Goal: Navigation & Orientation: Find specific page/section

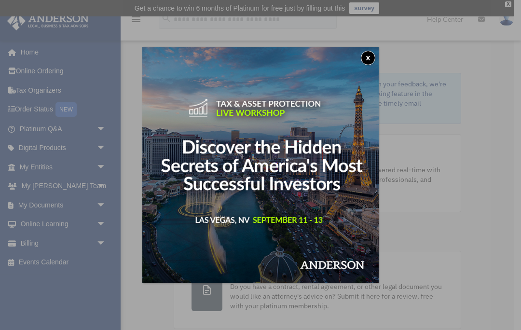
click at [366, 54] on button "x" at bounding box center [368, 58] width 14 height 14
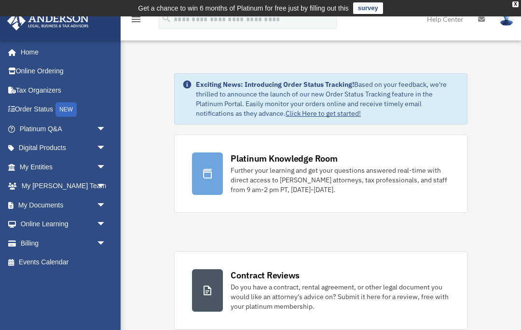
click at [30, 205] on link "My Documents arrow_drop_down" at bounding box center [64, 204] width 114 height 19
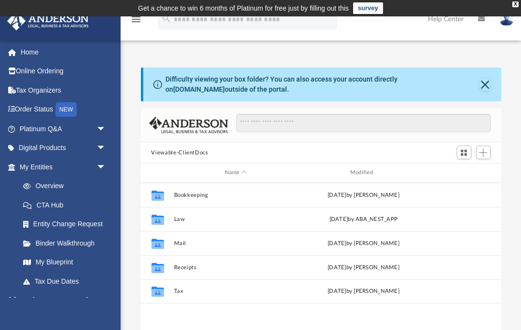
scroll to position [220, 361]
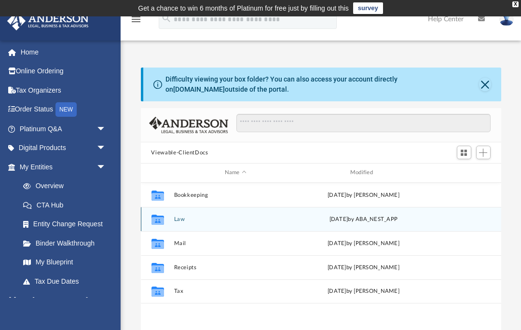
click at [164, 218] on icon "grid" at bounding box center [157, 221] width 13 height 8
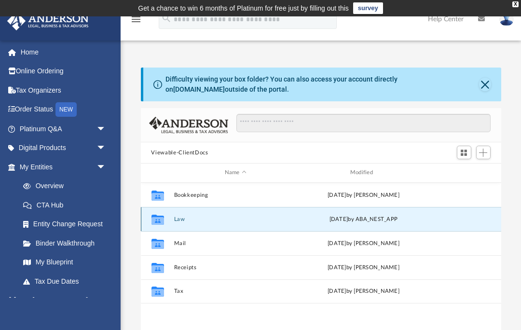
click at [161, 215] on icon "grid" at bounding box center [157, 219] width 13 height 10
click at [157, 221] on icon "grid" at bounding box center [157, 219] width 13 height 10
click at [316, 222] on div "Tue Aug 19 2025 by ABA_NEST_APP" at bounding box center [364, 219] width 124 height 9
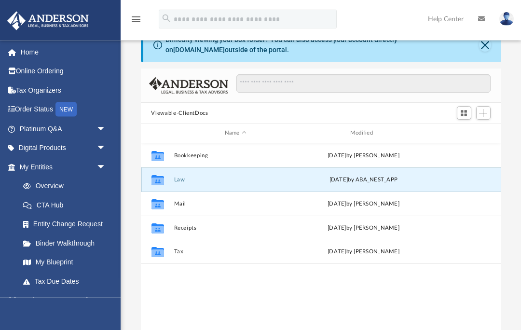
scroll to position [42, 0]
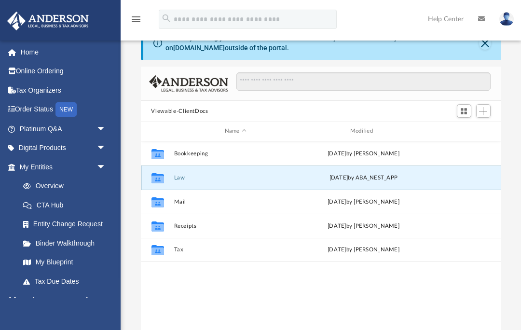
click at [153, 182] on icon "grid" at bounding box center [157, 179] width 13 height 8
click at [157, 179] on icon "grid" at bounding box center [157, 178] width 13 height 10
click at [36, 245] on link "Binder Walkthrough" at bounding box center [67, 243] width 107 height 19
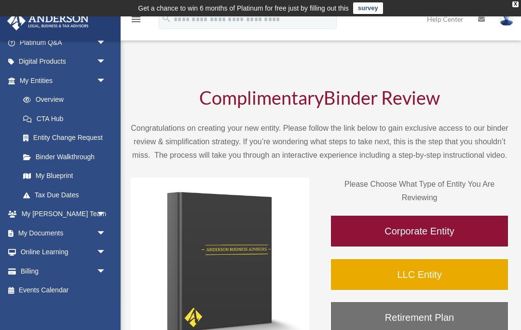
scroll to position [1, 0]
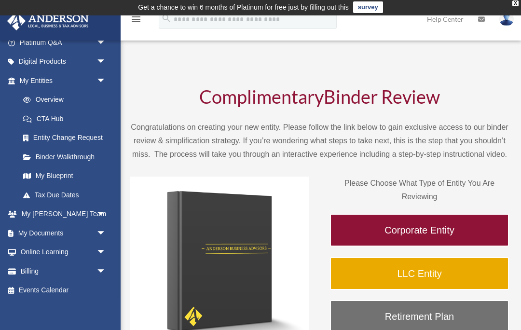
click at [97, 231] on span "arrow_drop_down" at bounding box center [106, 233] width 19 height 20
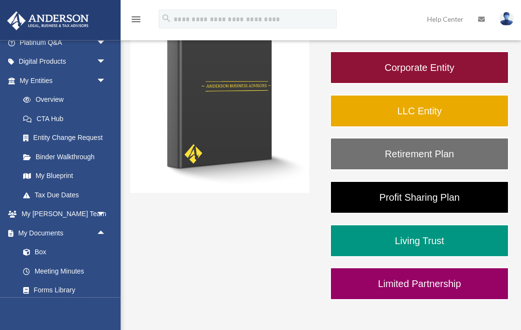
scroll to position [164, 0]
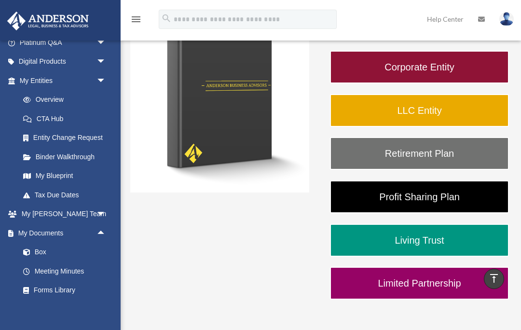
click at [25, 231] on link "My Documents arrow_drop_up" at bounding box center [64, 232] width 114 height 19
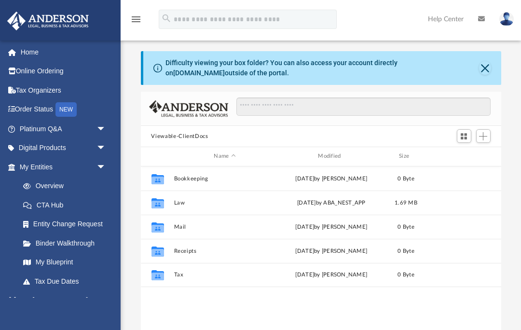
scroll to position [0, 0]
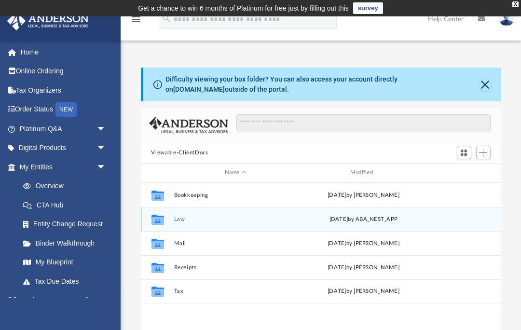
click at [161, 219] on icon "grid" at bounding box center [157, 221] width 13 height 8
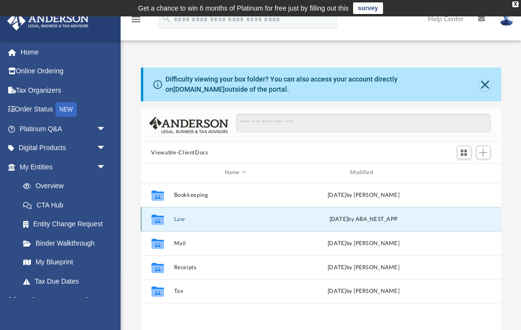
click at [152, 222] on icon "grid" at bounding box center [157, 221] width 13 height 8
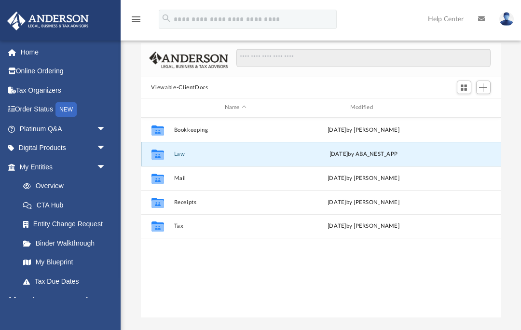
scroll to position [65, 0]
click at [165, 158] on icon "Collaborated Folder" at bounding box center [157, 154] width 15 height 15
click at [133, 23] on icon "menu" at bounding box center [136, 20] width 12 height 12
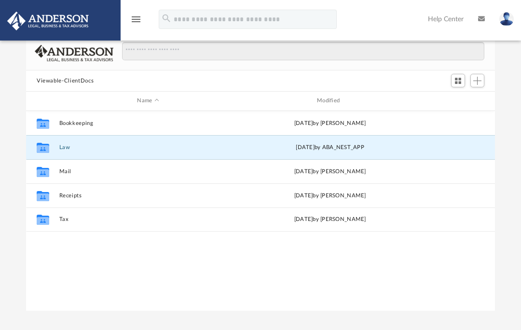
scroll to position [0, 0]
click at [48, 150] on icon "grid" at bounding box center [43, 149] width 13 height 8
click at [51, 143] on icon "Collaborated Folder" at bounding box center [42, 147] width 15 height 15
click at [51, 142] on icon "Collaborated Folder" at bounding box center [42, 147] width 15 height 15
click at [36, 147] on icon "Collaborated Folder" at bounding box center [42, 147] width 15 height 15
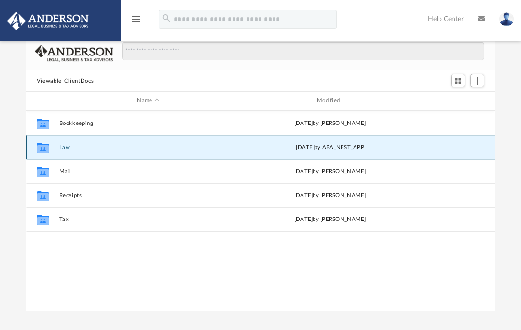
click at [47, 149] on icon "grid" at bounding box center [43, 149] width 13 height 8
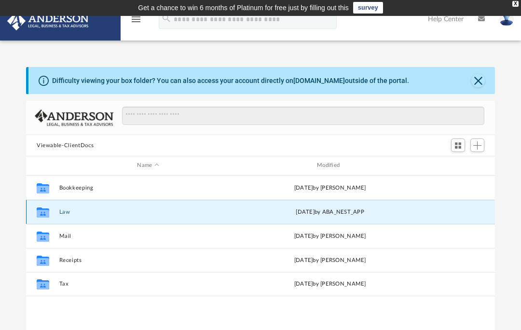
scroll to position [0, 0]
click at [53, 213] on div "Collaborated Folder" at bounding box center [43, 212] width 24 height 15
click at [46, 210] on icon "grid" at bounding box center [43, 214] width 13 height 8
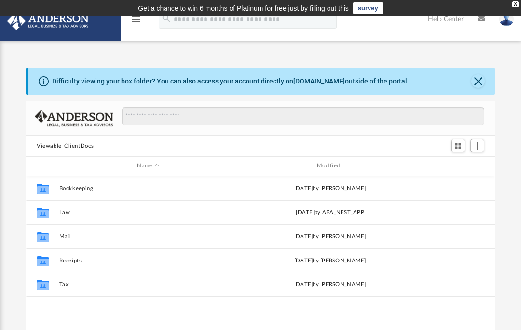
scroll to position [220, 469]
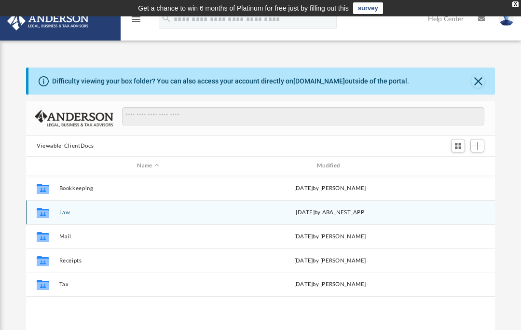
click at [42, 218] on icon "Collaborated Folder" at bounding box center [42, 212] width 15 height 15
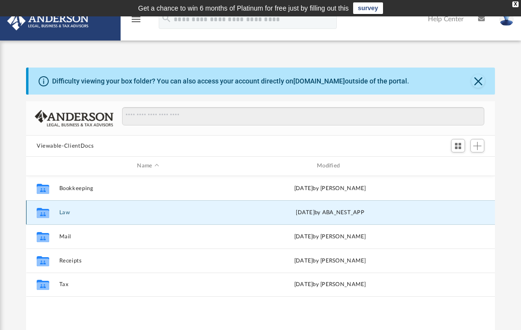
click at [47, 215] on icon "grid" at bounding box center [43, 214] width 13 height 8
click at [45, 215] on icon "grid" at bounding box center [43, 213] width 13 height 10
click at [42, 215] on icon "grid" at bounding box center [43, 213] width 13 height 10
click at [461, 214] on div "Collaborated Folder Law Tue Aug 19 2025 by ABA_NEST_APP" at bounding box center [260, 212] width 469 height 24
click at [461, 213] on div "Collaborated Folder Law Tue Aug 19 2025 by ABA_NEST_APP" at bounding box center [260, 212] width 469 height 24
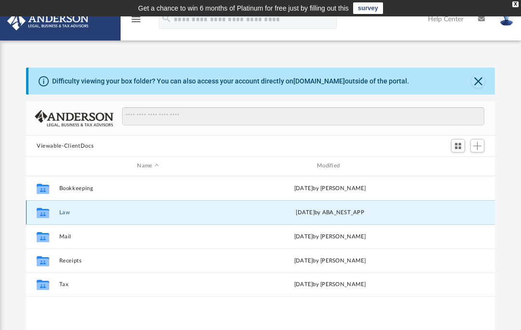
click at [462, 209] on div "Collaborated Folder Law Tue Aug 19 2025 by ABA_NEST_APP" at bounding box center [260, 212] width 469 height 24
click at [78, 75] on div "Difficulty viewing your box folder? You can also access your account directly o…" at bounding box center [261, 81] width 467 height 27
click at [477, 81] on button "Close" at bounding box center [479, 81] width 14 height 14
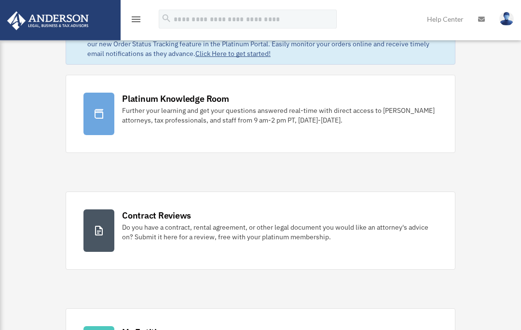
scroll to position [61, 0]
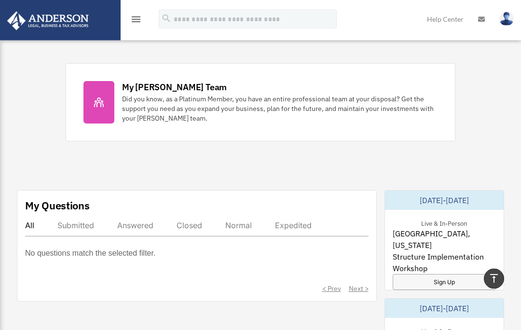
click at [93, 102] on div at bounding box center [99, 103] width 31 height 42
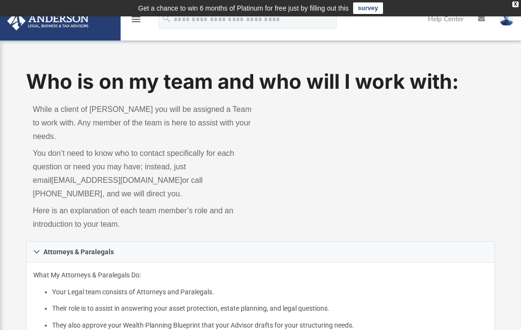
click at [507, 21] on img at bounding box center [507, 19] width 14 height 14
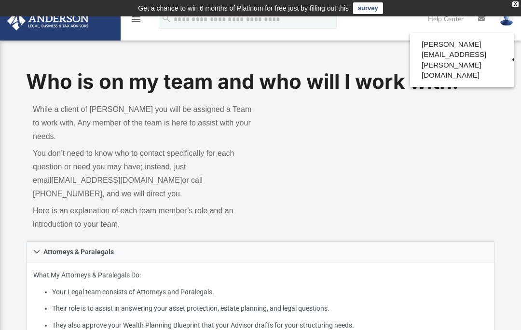
click at [313, 43] on link "My Profile" at bounding box center [350, 45] width 97 height 20
